Goal: Task Accomplishment & Management: Use online tool/utility

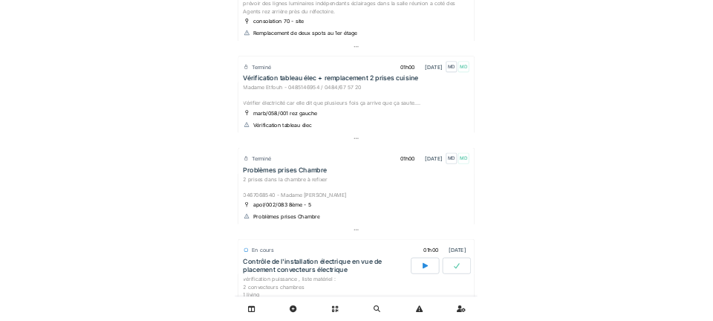
scroll to position [329, 0]
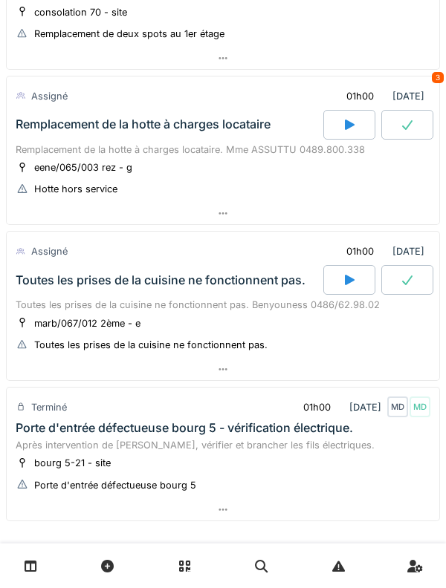
scroll to position [1067, 0]
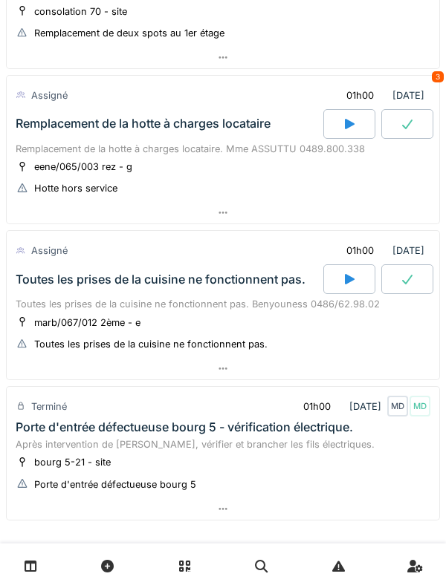
click at [36, 137] on div "Remplacement de la hotte à charges locataire" at bounding box center [168, 124] width 310 height 30
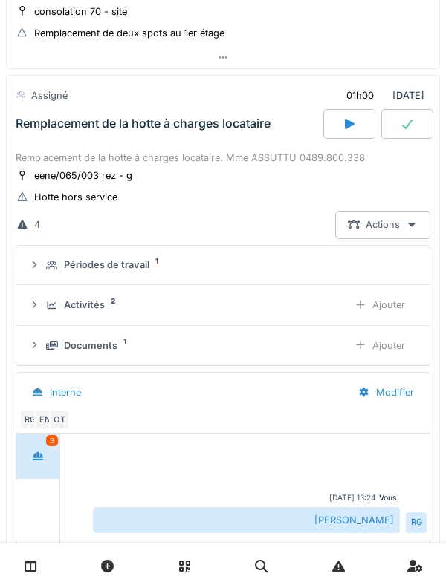
scroll to position [1082, 0]
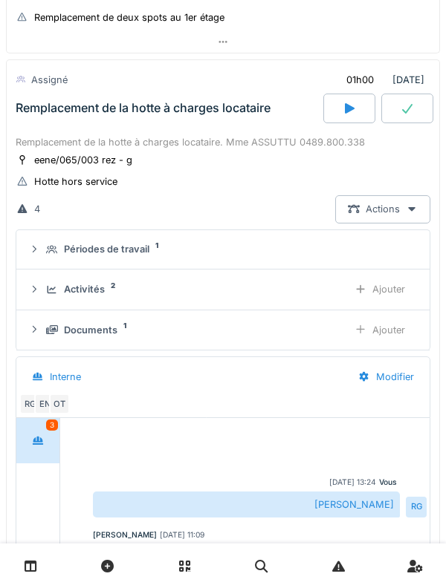
click at [43, 293] on div "Activités 2 Ajouter" at bounding box center [222, 289] width 389 height 27
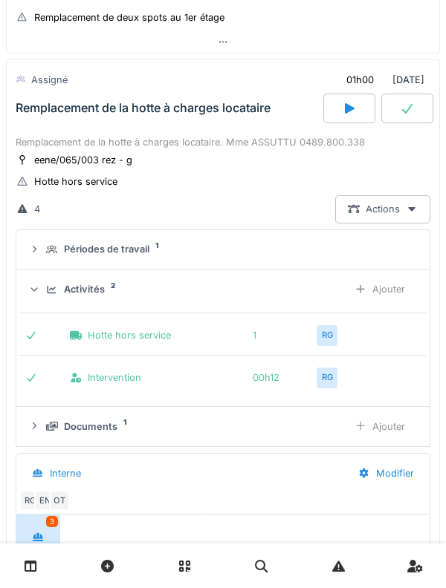
click at [399, 289] on div "Ajouter" at bounding box center [380, 289] width 76 height 27
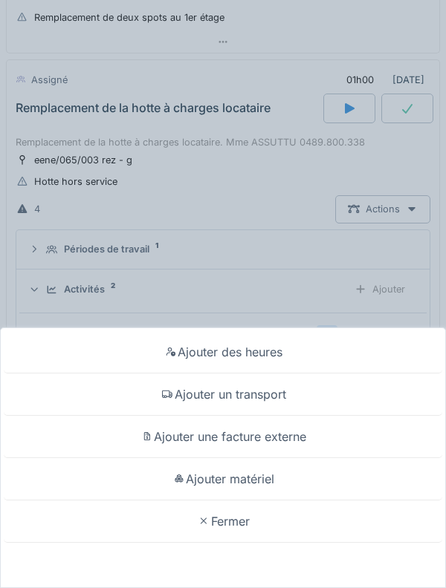
click at [347, 388] on div "Ajouter un transport" at bounding box center [223, 395] width 438 height 42
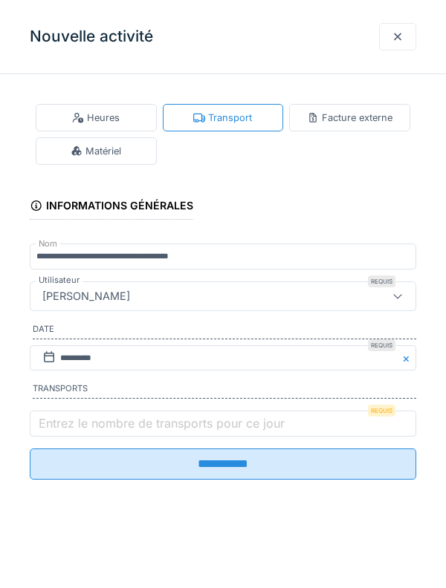
click at [155, 425] on label "Entrez le nombre de transports pour ce jour" at bounding box center [162, 423] width 252 height 18
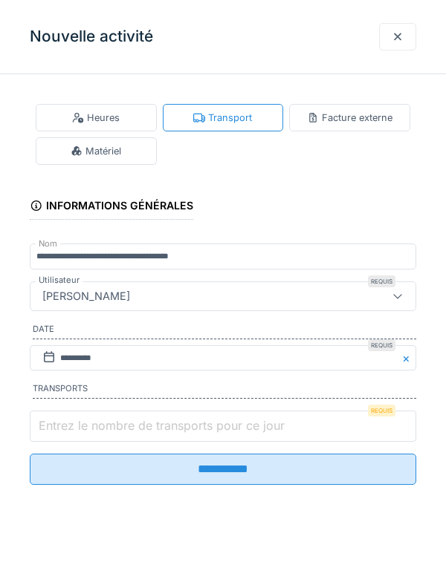
click at [155, 425] on input "Entrez le nombre de transports pour ce jour" at bounding box center [223, 426] width 386 height 31
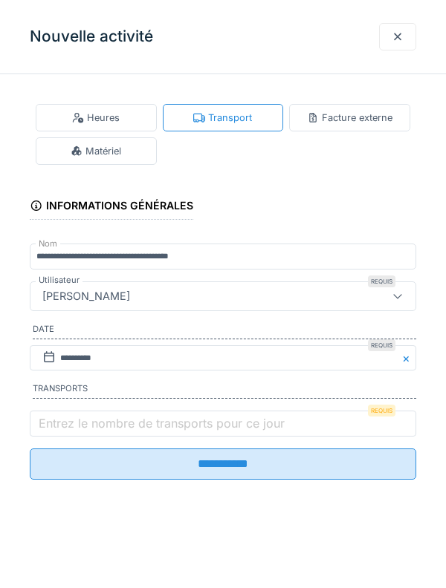
click at [40, 425] on label "Entrez le nombre de transports pour ce jour" at bounding box center [162, 423] width 252 height 18
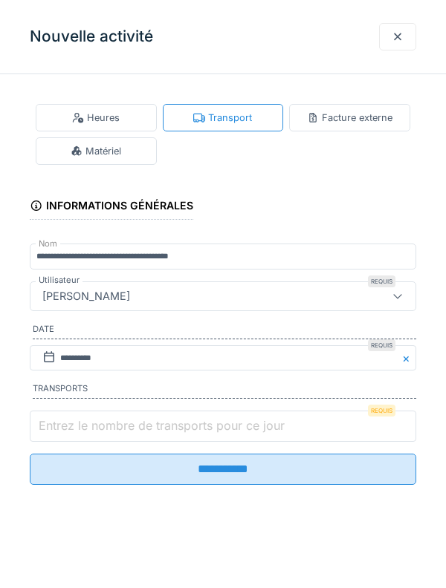
click at [40, 425] on input "Entrez le nombre de transports pour ce jour" at bounding box center [223, 426] width 386 height 31
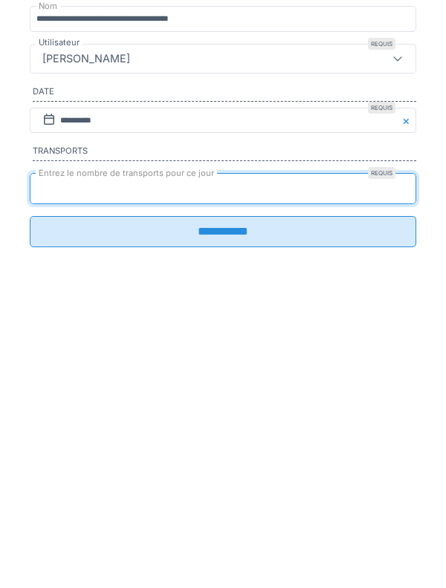
type input "*"
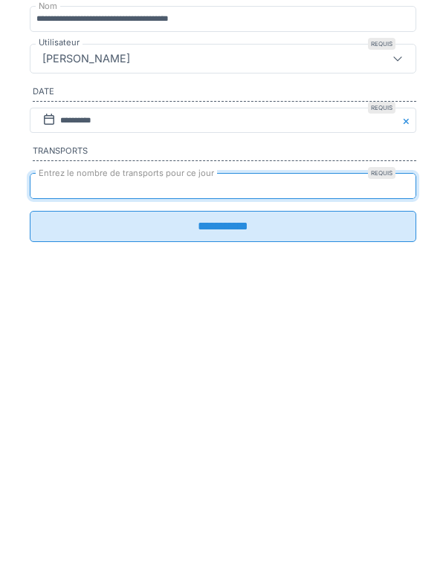
click at [233, 470] on input "**********" at bounding box center [223, 464] width 386 height 31
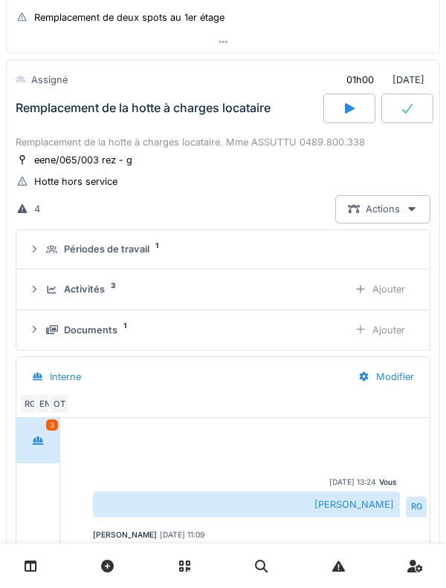
click at [46, 286] on icon at bounding box center [52, 290] width 12 height 10
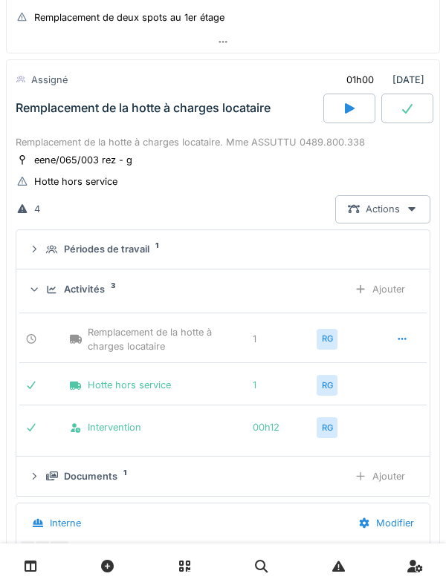
click at [44, 282] on div "Activités 3 Ajouter" at bounding box center [222, 289] width 389 height 27
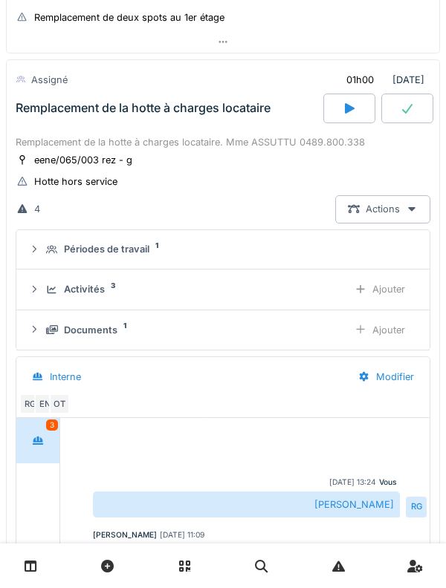
click at [90, 300] on div "Activités 3 Ajouter" at bounding box center [222, 289] width 389 height 27
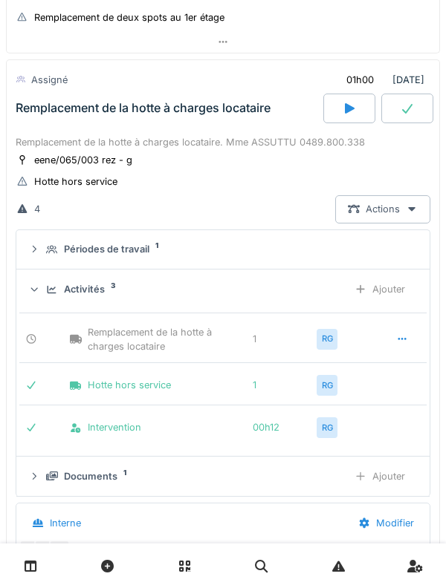
click at [122, 281] on div "Activités 3 Ajouter" at bounding box center [222, 289] width 389 height 27
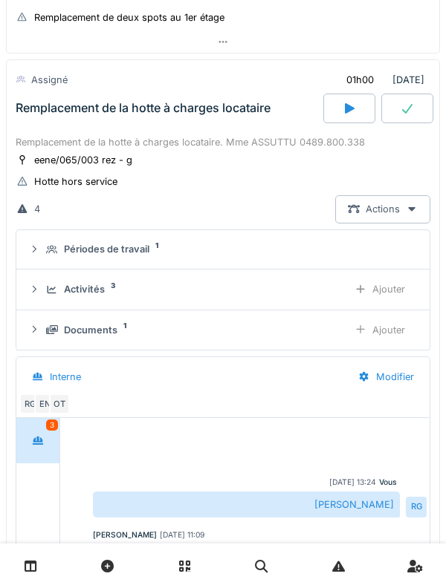
click at [351, 120] on div at bounding box center [349, 109] width 52 height 30
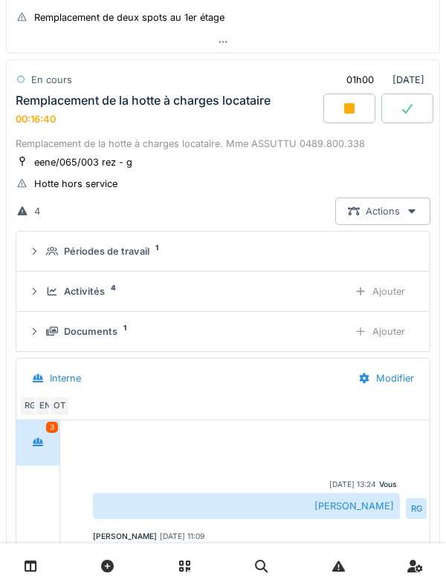
click at [45, 108] on div "Remplacement de la hotte à charges locataire 00:16:40" at bounding box center [168, 110] width 310 height 32
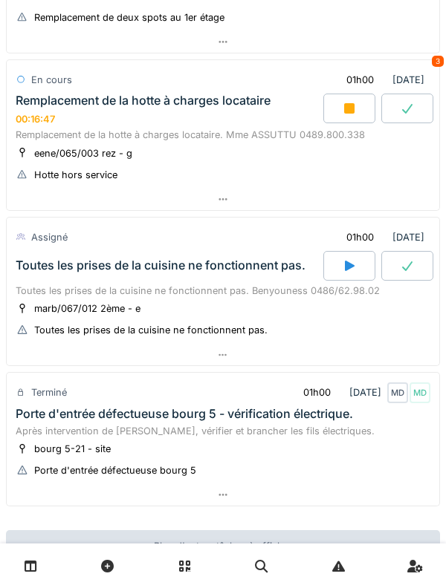
click at [441, 442] on div "jeu. 28 août 2025 Par jour En retard 25 Terminé 01h00 28/08/2025 CV CV Lumière …" at bounding box center [223, 294] width 446 height 588
click at [45, 107] on div "Remplacement de la hotte à charges locataire" at bounding box center [143, 101] width 255 height 14
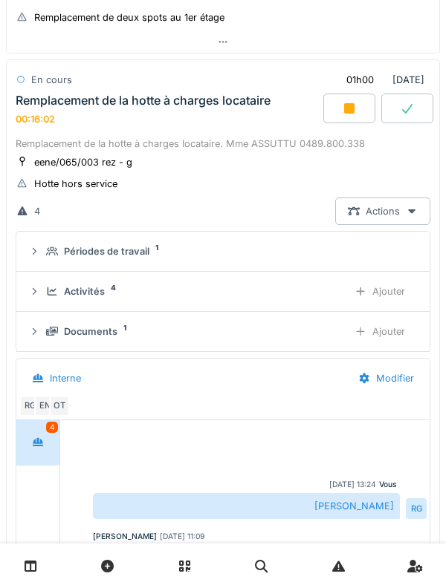
click at [342, 111] on icon at bounding box center [349, 109] width 15 height 12
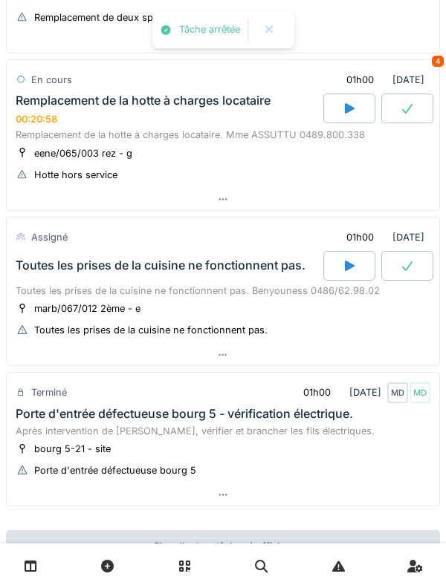
click at [51, 123] on div "00:20:58" at bounding box center [37, 119] width 42 height 11
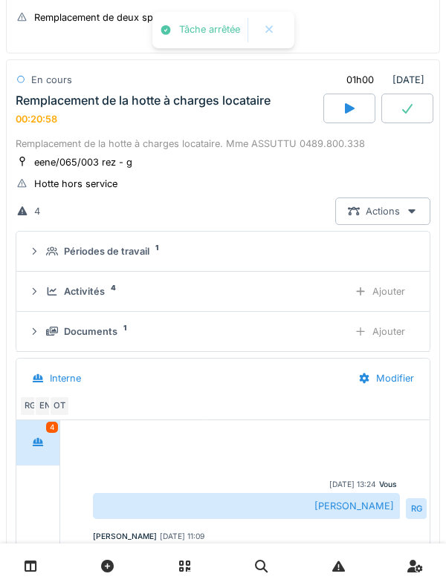
click at [52, 290] on icon at bounding box center [53, 291] width 10 height 8
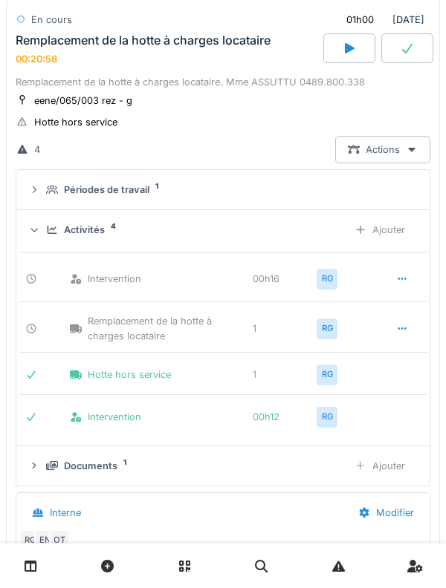
scroll to position [1145, 0]
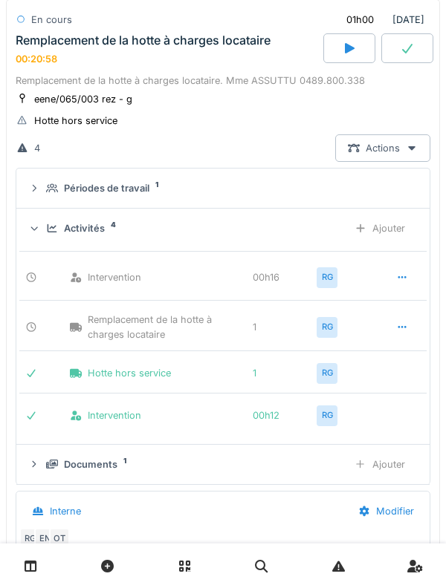
click at [45, 235] on div "Activités 4 Ajouter" at bounding box center [222, 228] width 389 height 27
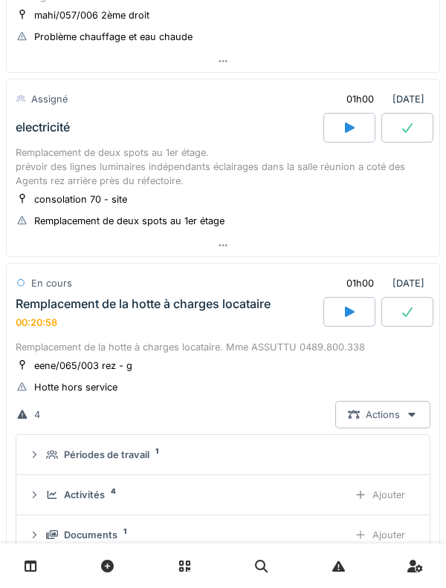
scroll to position [867, 0]
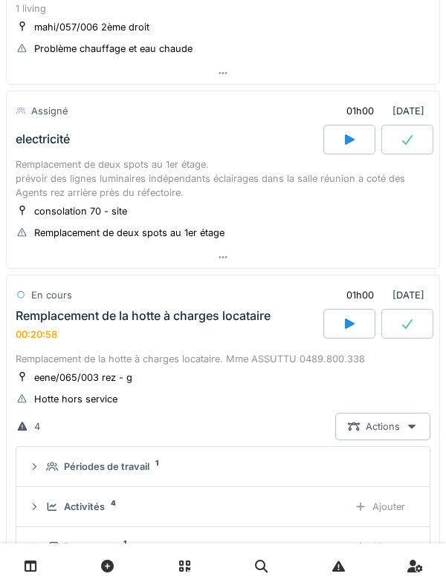
click at [56, 396] on div "Hotte hors service" at bounding box center [75, 399] width 83 height 14
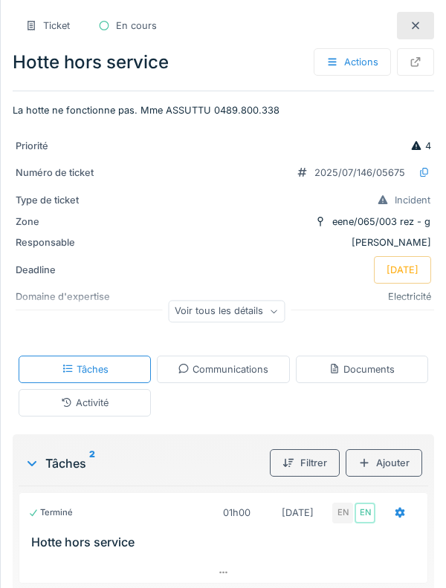
scroll to position [554, 0]
click at [422, 27] on div at bounding box center [415, 25] width 37 height 27
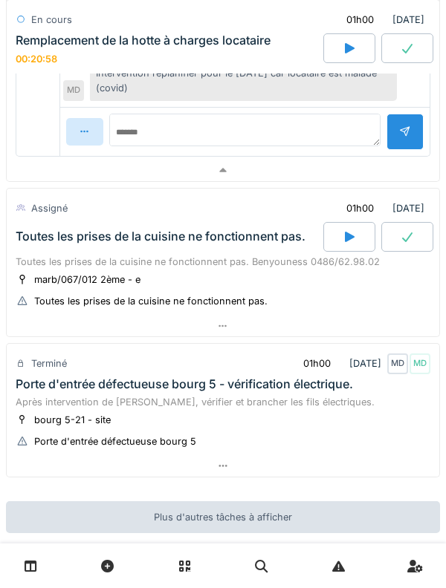
scroll to position [1746, 0]
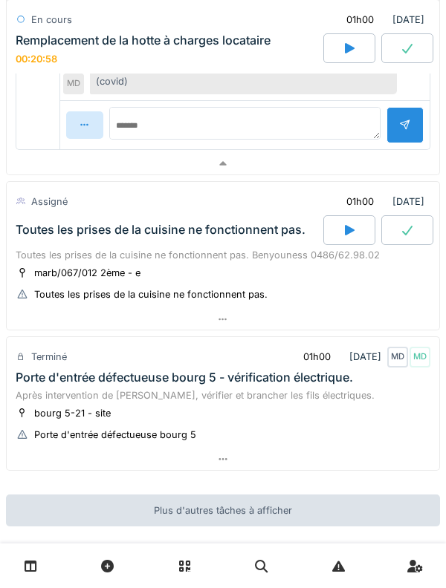
click at [342, 236] on icon at bounding box center [349, 230] width 15 height 12
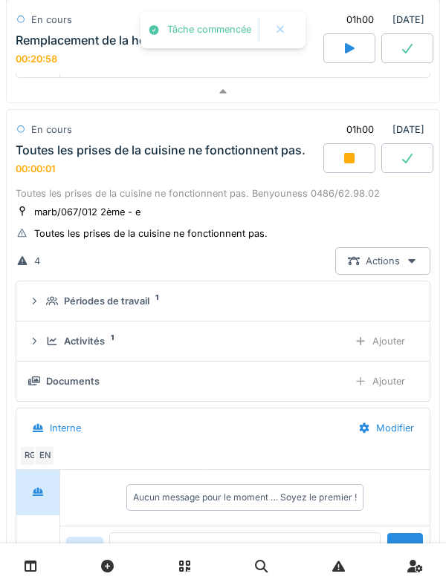
scroll to position [1815, 0]
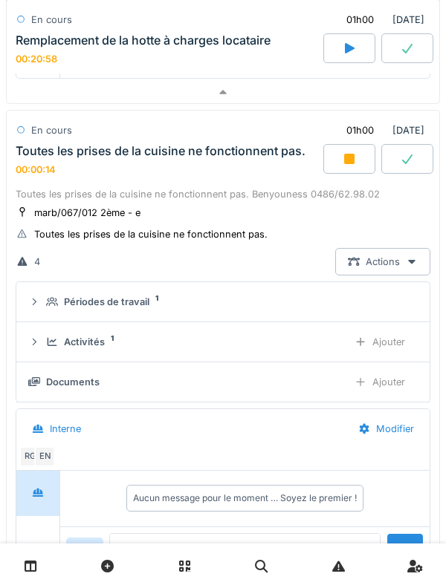
click at [84, 169] on div "Toutes les prises de la cuisine ne fonctionnent pas. 00:00:14" at bounding box center [168, 160] width 310 height 32
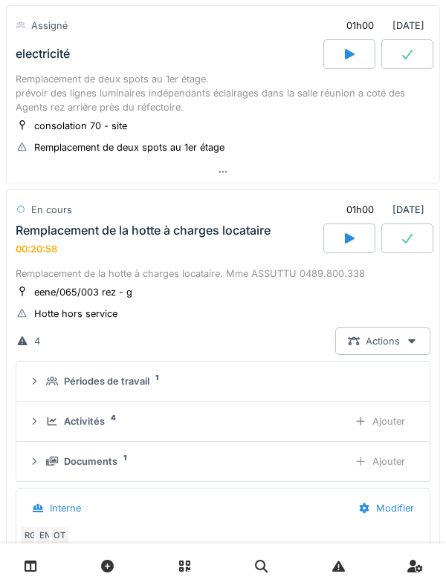
scroll to position [951, 0]
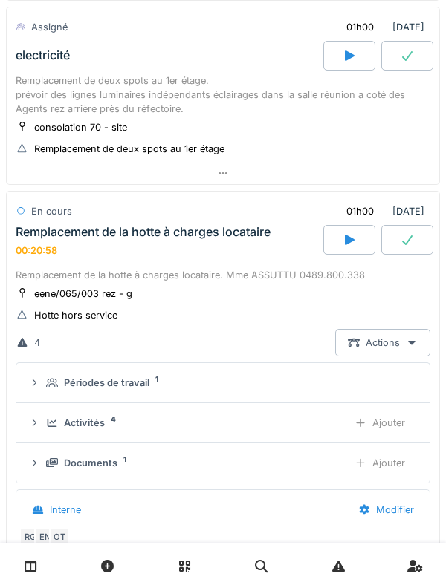
click at [77, 228] on div "Remplacement de la hotte à charges locataire" at bounding box center [143, 232] width 255 height 14
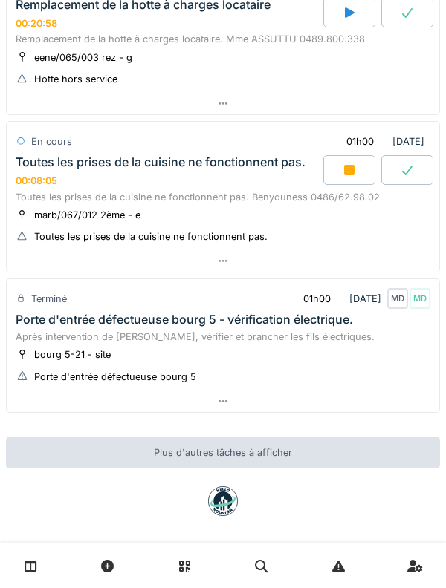
scroll to position [1186, 0]
